Goal: Task Accomplishment & Management: Manage account settings

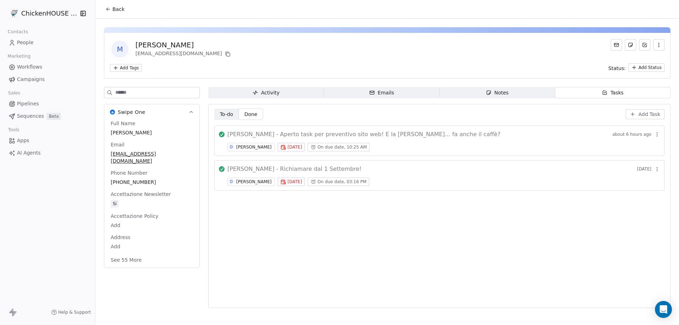
click at [30, 44] on span "People" at bounding box center [25, 42] width 17 height 7
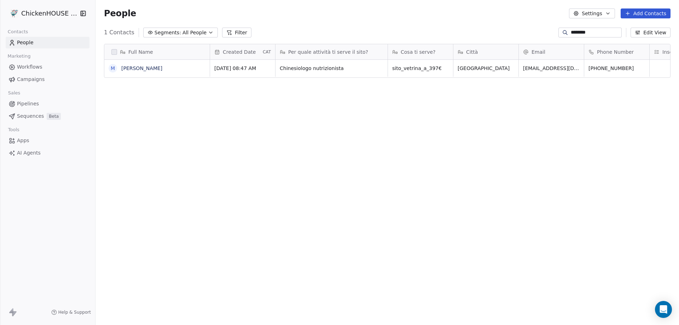
scroll to position [280, 578]
drag, startPoint x: 586, startPoint y: 34, endPoint x: 562, endPoint y: 33, distance: 24.1
click at [570, 33] on input "********" at bounding box center [594, 32] width 49 height 7
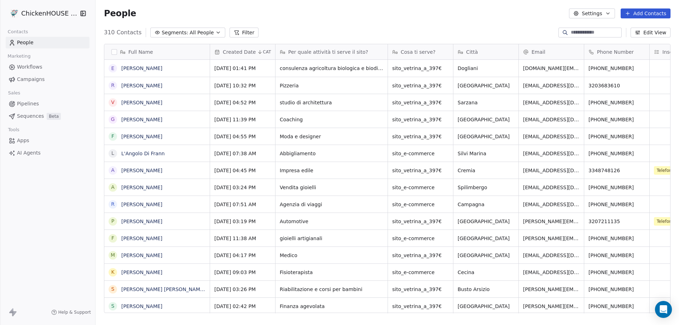
click at [265, 9] on div "People Settings Add Contacts" at bounding box center [387, 13] width 566 height 10
click at [187, 10] on div "People Settings Add Contacts" at bounding box center [387, 13] width 566 height 10
click at [161, 13] on div "People Settings Add Contacts" at bounding box center [387, 13] width 566 height 10
drag, startPoint x: 134, startPoint y: 13, endPoint x: 102, endPoint y: 12, distance: 32.2
click at [102, 12] on div "People Settings Add Contacts" at bounding box center [386, 13] width 583 height 27
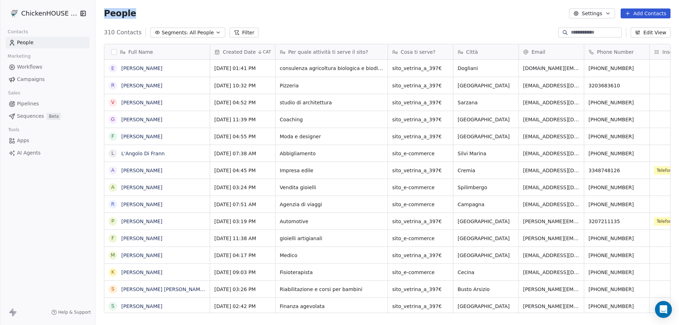
click at [109, 11] on span "People" at bounding box center [120, 13] width 32 height 11
click at [114, 12] on span "People" at bounding box center [120, 13] width 32 height 11
click at [117, 13] on span "People" at bounding box center [120, 13] width 32 height 11
drag, startPoint x: 118, startPoint y: 13, endPoint x: 104, endPoint y: 13, distance: 13.8
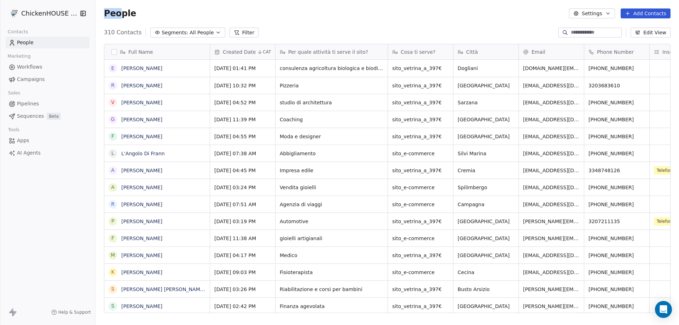
click at [104, 13] on span "People" at bounding box center [120, 13] width 32 height 11
drag, startPoint x: 115, startPoint y: 13, endPoint x: 120, endPoint y: 13, distance: 4.9
click at [115, 13] on span "People" at bounding box center [120, 13] width 32 height 11
click at [119, 14] on span "People" at bounding box center [120, 13] width 32 height 11
drag, startPoint x: 120, startPoint y: 14, endPoint x: 132, endPoint y: 13, distance: 12.0
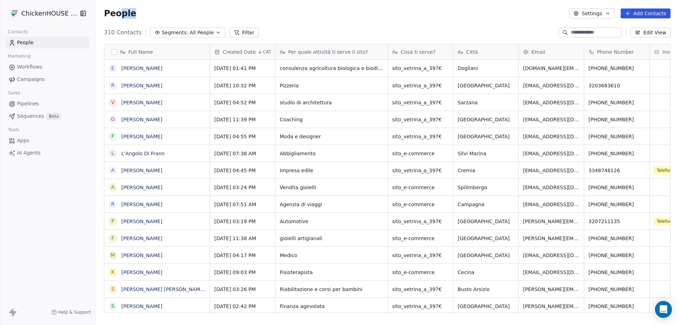
click at [132, 13] on div "People Settings Add Contacts" at bounding box center [387, 13] width 566 height 10
click at [117, 14] on span "People" at bounding box center [120, 13] width 32 height 11
drag, startPoint x: 119, startPoint y: 13, endPoint x: 133, endPoint y: 12, distance: 14.5
click at [99, 12] on div "People Settings Add Contacts" at bounding box center [386, 13] width 583 height 27
click at [135, 12] on div "People Settings Add Contacts" at bounding box center [387, 13] width 566 height 10
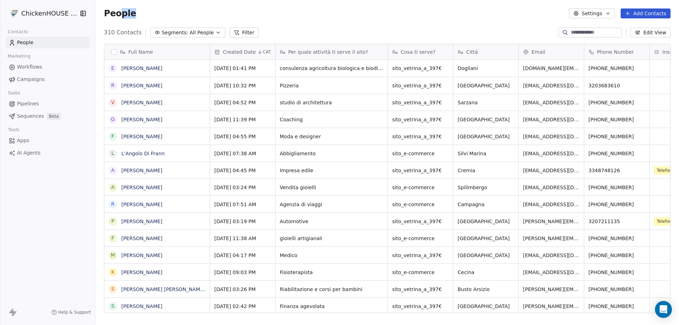
drag, startPoint x: 120, startPoint y: 12, endPoint x: 134, endPoint y: 12, distance: 14.1
click at [134, 12] on div "People Settings Add Contacts" at bounding box center [387, 13] width 566 height 10
click at [124, 13] on span "People" at bounding box center [120, 13] width 32 height 11
drag, startPoint x: 117, startPoint y: 13, endPoint x: 104, endPoint y: 12, distance: 12.7
click at [104, 12] on span "People" at bounding box center [120, 13] width 32 height 11
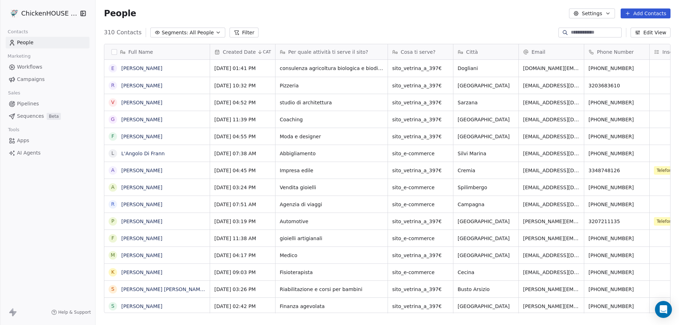
click at [125, 13] on span "People" at bounding box center [120, 13] width 32 height 11
drag, startPoint x: 121, startPoint y: 13, endPoint x: 133, endPoint y: 13, distance: 11.3
click at [133, 13] on div "People Settings Add Contacts" at bounding box center [387, 13] width 566 height 10
click at [119, 15] on span "People" at bounding box center [120, 13] width 32 height 11
click at [118, 14] on span "People" at bounding box center [120, 13] width 32 height 11
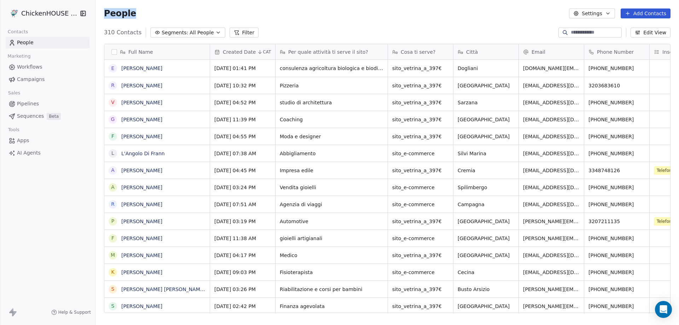
click at [118, 14] on span "People" at bounding box center [120, 13] width 32 height 11
click at [138, 11] on div "People Settings Add Contacts" at bounding box center [387, 13] width 566 height 10
click at [115, 12] on span "People" at bounding box center [120, 13] width 32 height 11
click at [144, 12] on div "People Settings Add Contacts" at bounding box center [387, 13] width 566 height 10
